Goal: Navigation & Orientation: Find specific page/section

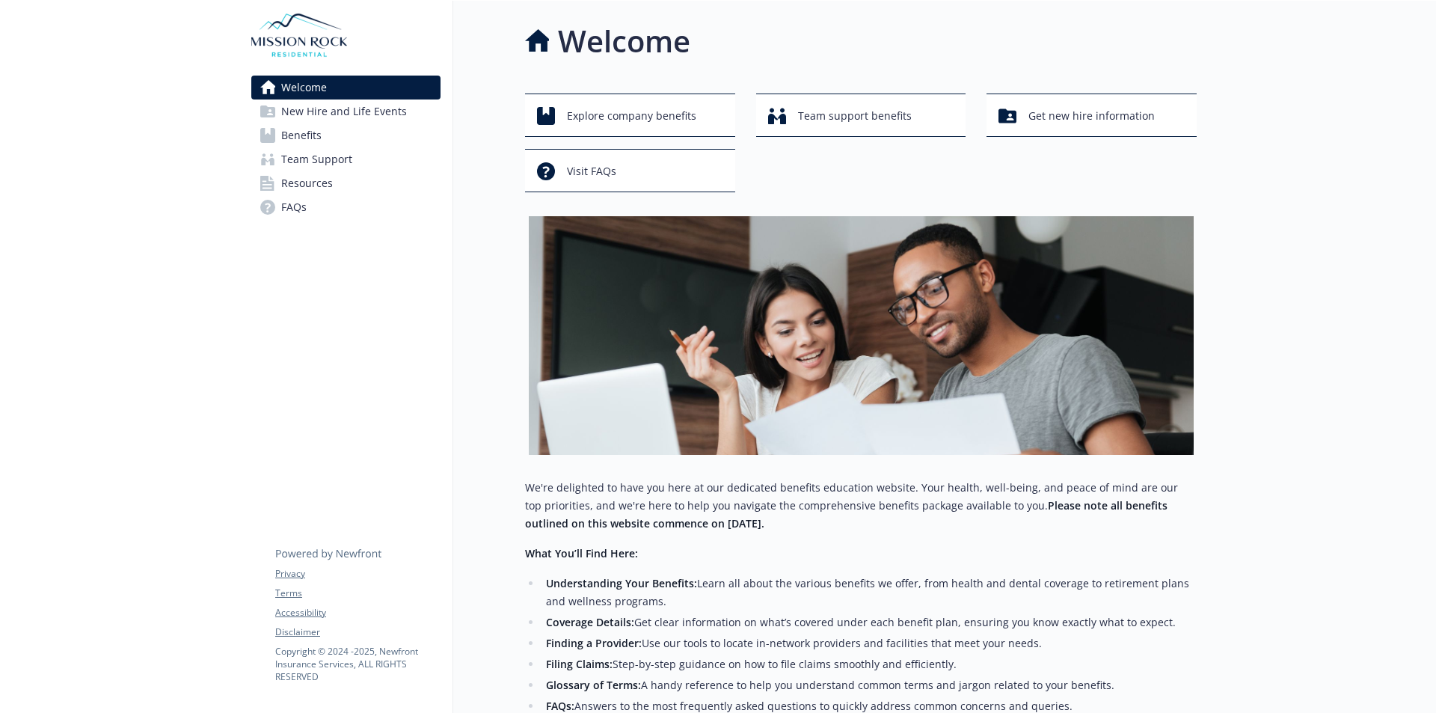
click at [310, 130] on span "Benefits" at bounding box center [301, 135] width 40 height 24
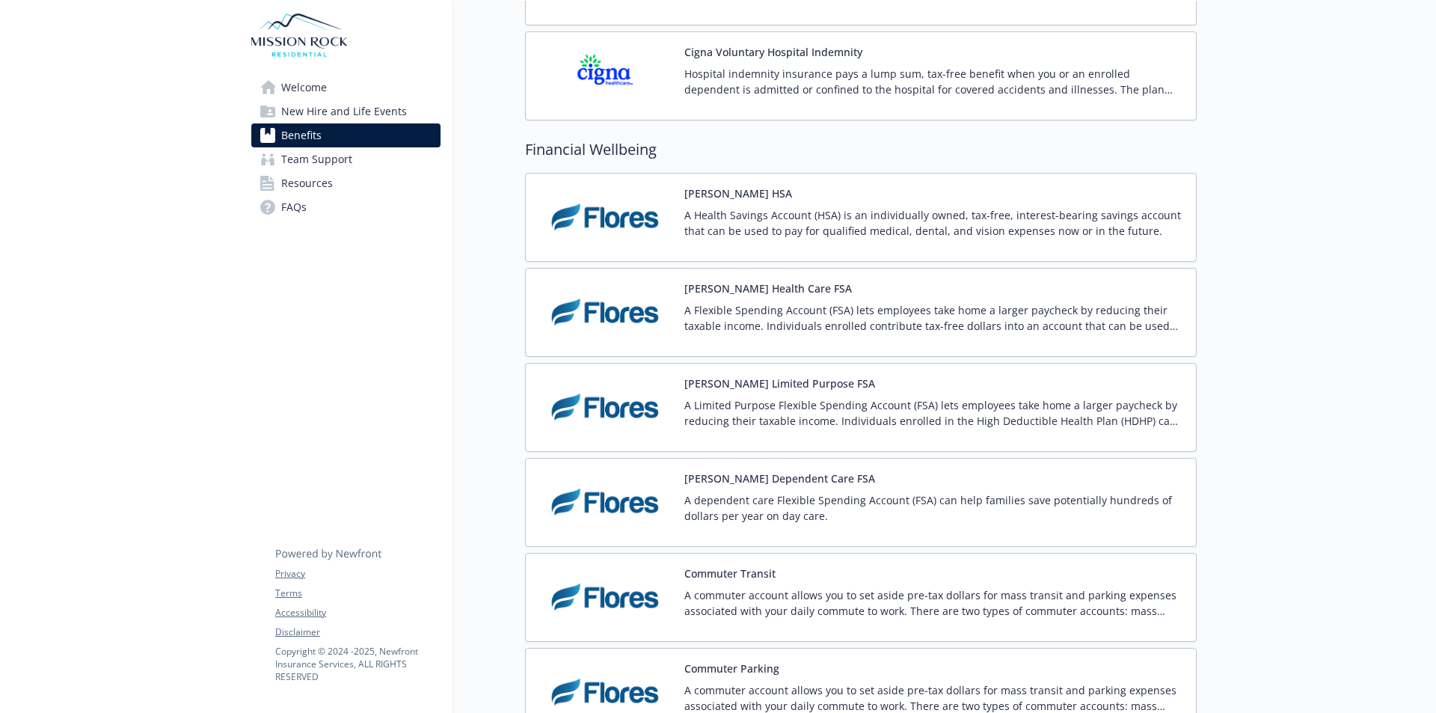
scroll to position [2784, 0]
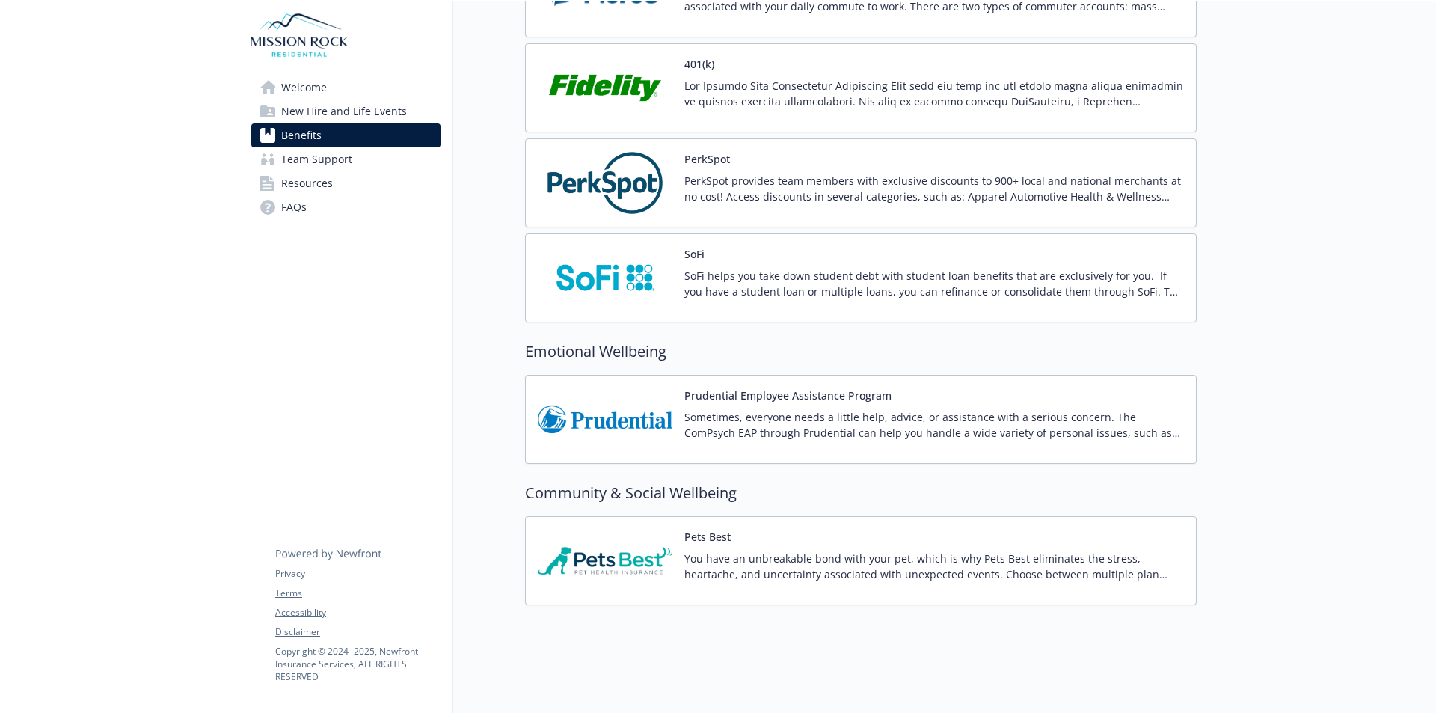
click at [328, 188] on span "Resources" at bounding box center [307, 183] width 52 height 24
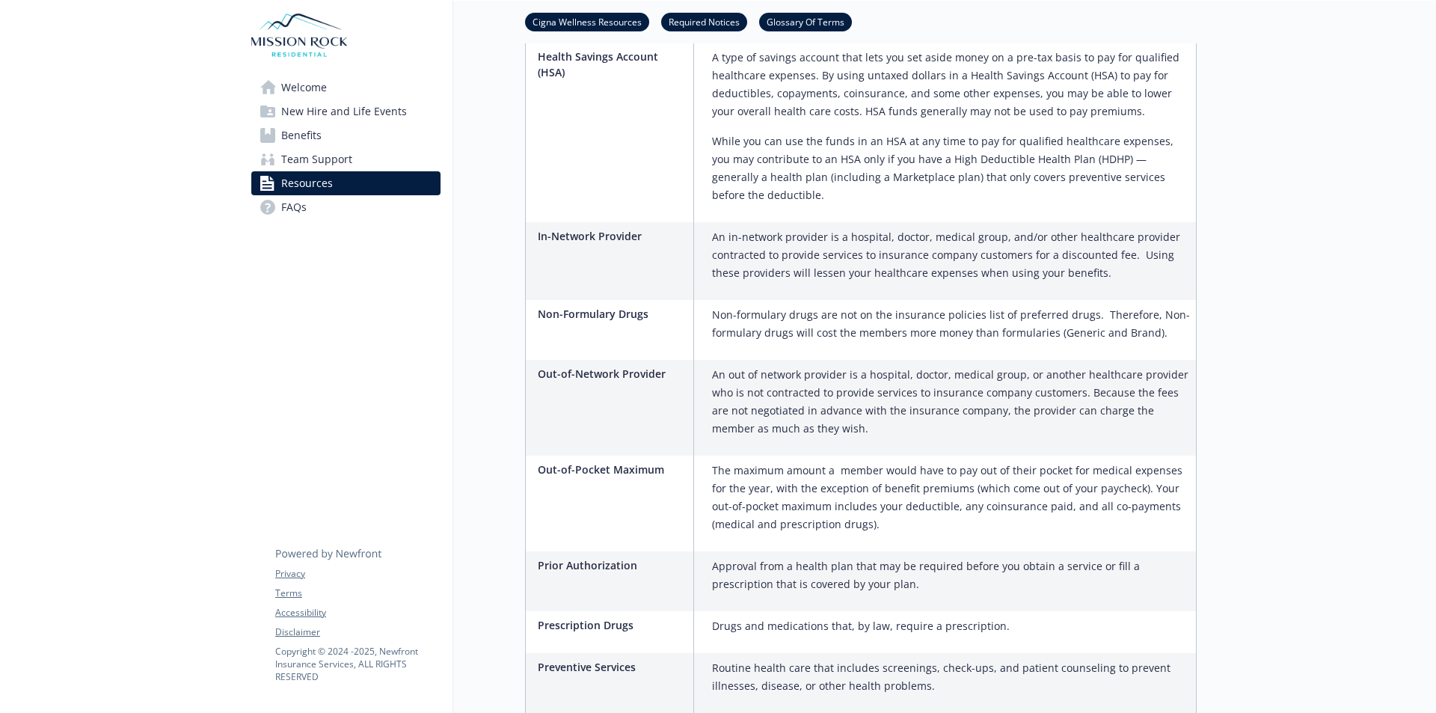
scroll to position [2594, 0]
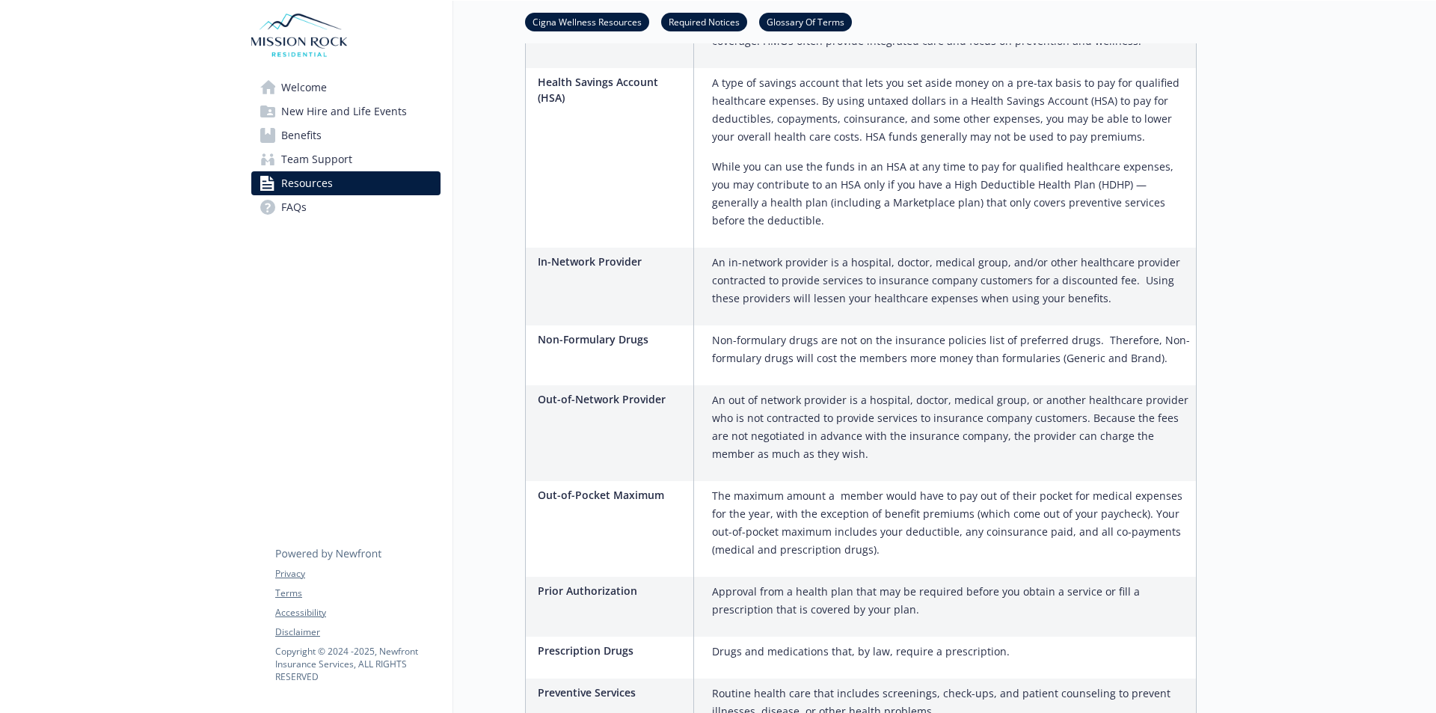
click at [324, 85] on span "Welcome" at bounding box center [304, 88] width 46 height 24
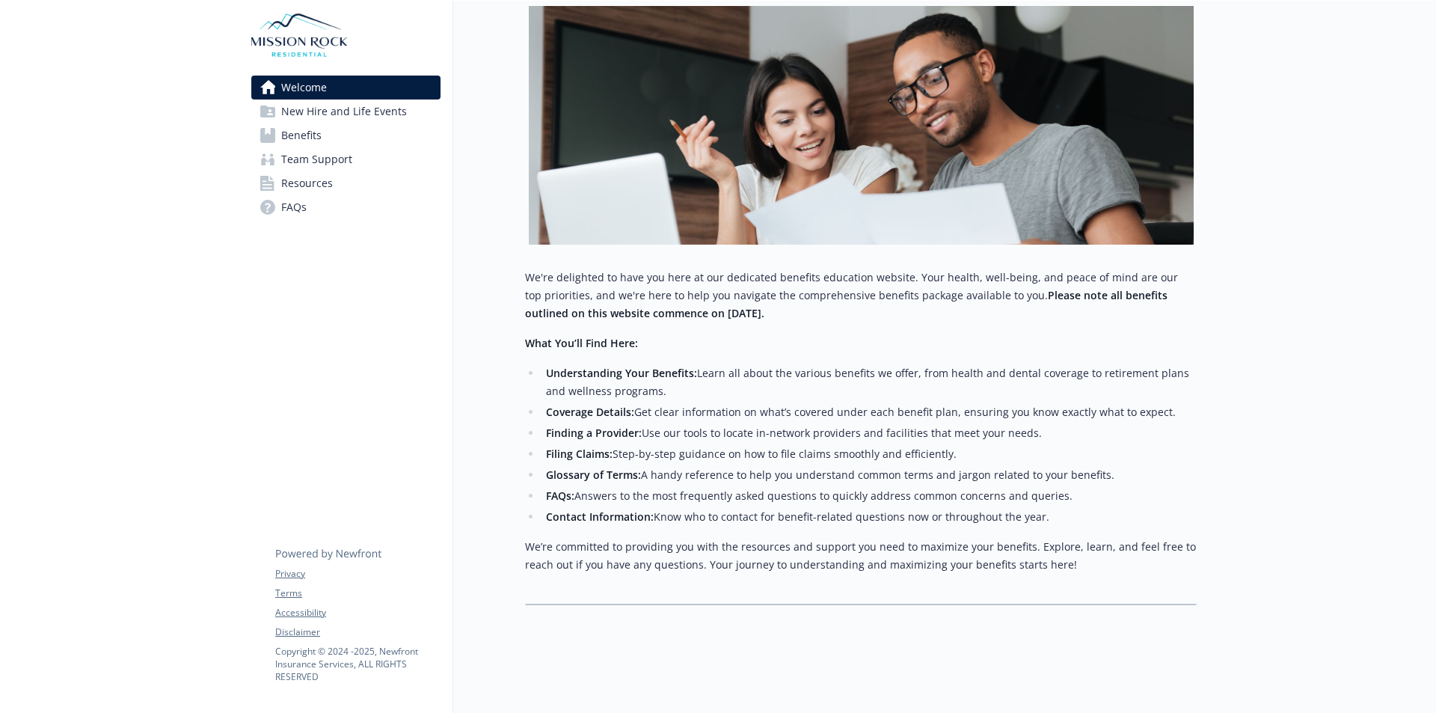
scroll to position [221, 0]
click at [69, 253] on div at bounding box center [119, 252] width 239 height 922
